Goal: Navigation & Orientation: Find specific page/section

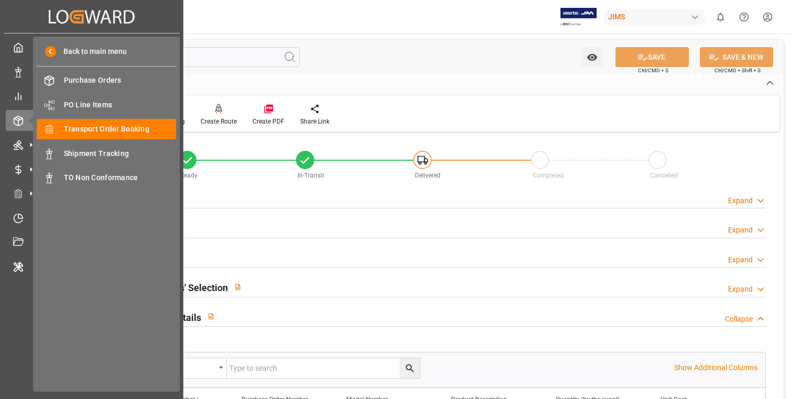
scroll to position [294, 0]
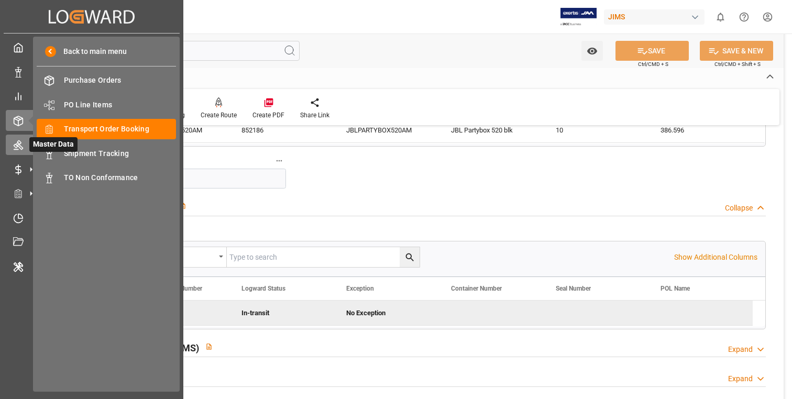
click at [22, 149] on icon at bounding box center [18, 145] width 9 height 9
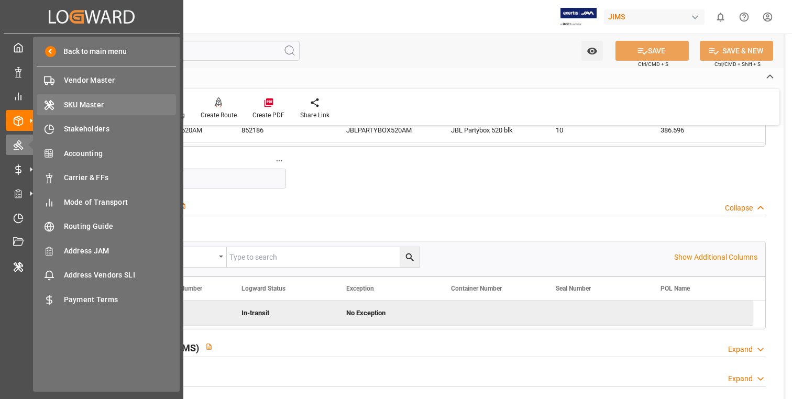
click at [97, 99] on span "SKU Master" at bounding box center [120, 104] width 113 height 11
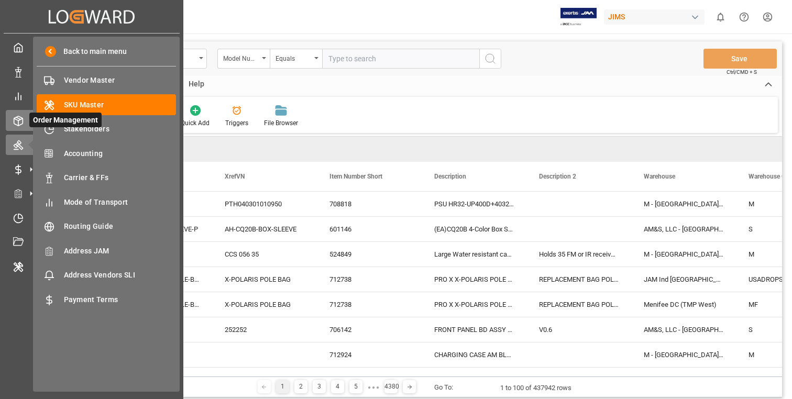
click at [12, 119] on div at bounding box center [15, 120] width 18 height 11
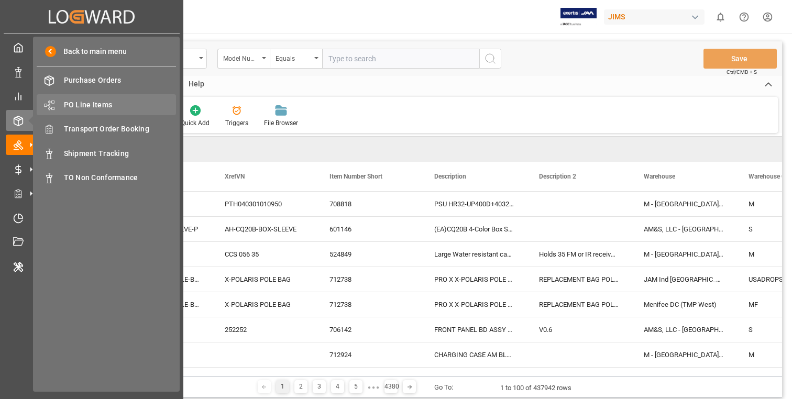
click at [97, 105] on span "PO Line Items" at bounding box center [120, 104] width 113 height 11
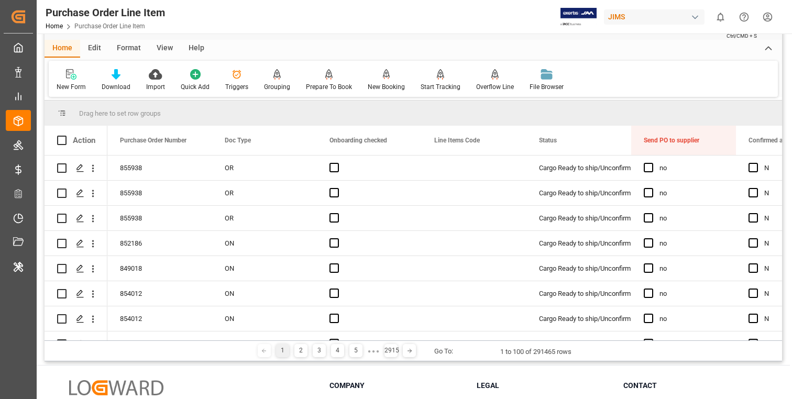
scroll to position [38, 0]
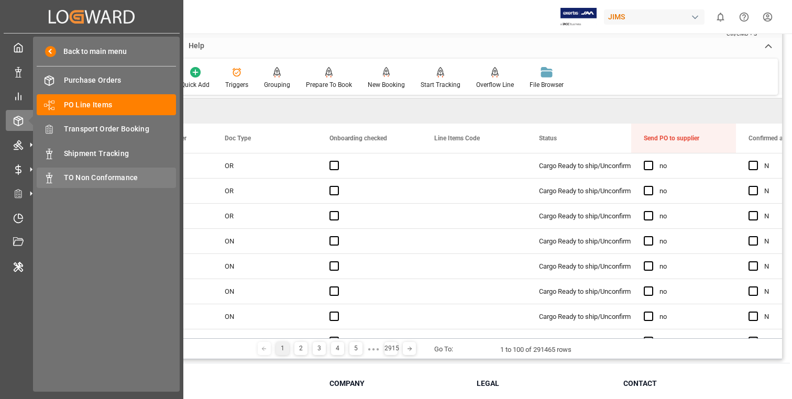
click at [107, 173] on span "TO Non Conformance" at bounding box center [120, 177] width 113 height 11
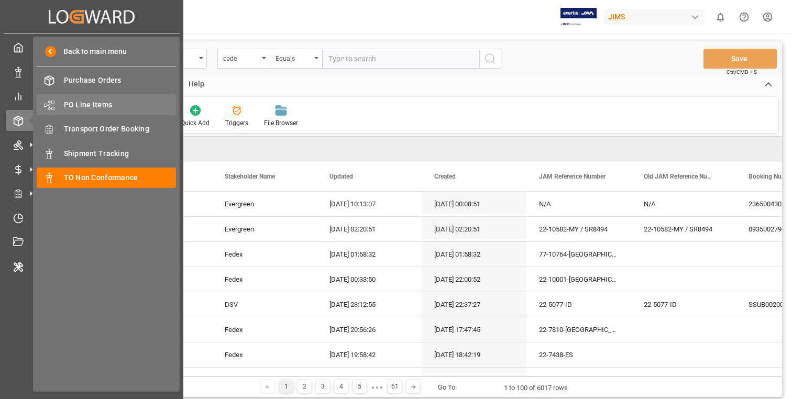
click at [106, 99] on span "PO Line Items" at bounding box center [120, 104] width 113 height 11
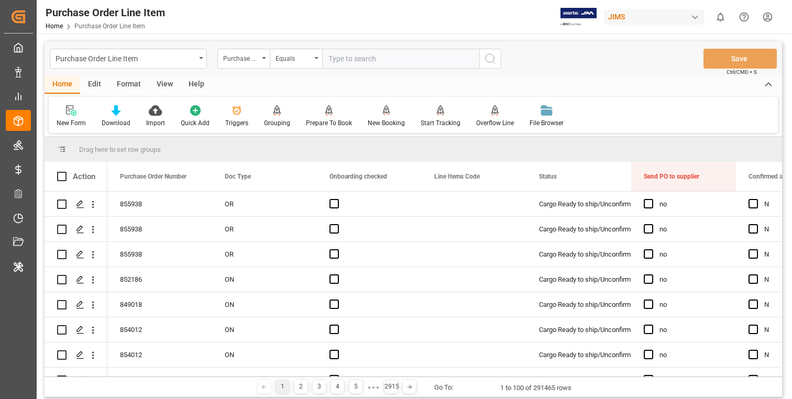
click at [597, 78] on div "Home Edit Format View Help" at bounding box center [412, 85] width 737 height 18
